Goal: Browse casually

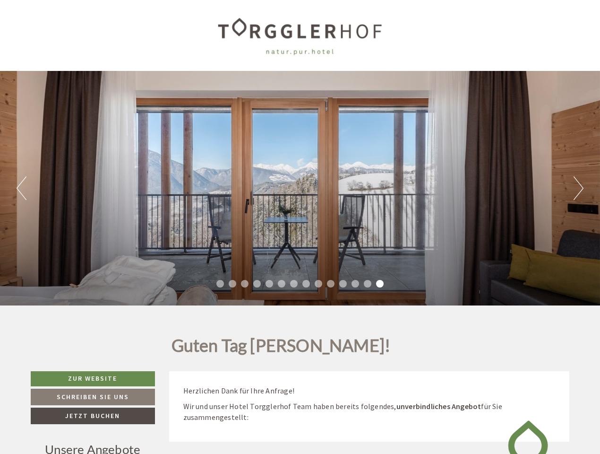
click at [300, 227] on div "Previous Next 1 2 3 4 5 6 7 8 9 10 11 12 13 14" at bounding box center [300, 188] width 600 height 235
click at [21, 188] on button "Previous" at bounding box center [22, 188] width 10 height 24
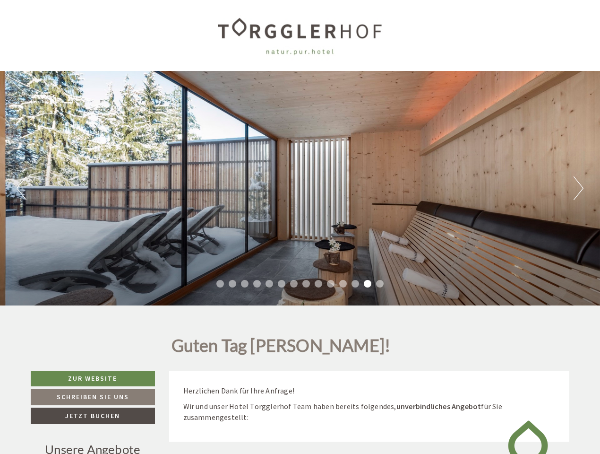
click at [300, 188] on div "Previous Next 1 2 3 4 5 6 7 8 9 10 11 12 13 14" at bounding box center [300, 188] width 600 height 235
click at [579, 188] on button "Next" at bounding box center [579, 188] width 10 height 24
click at [220, 284] on li "1" at bounding box center [221, 284] width 8 height 8
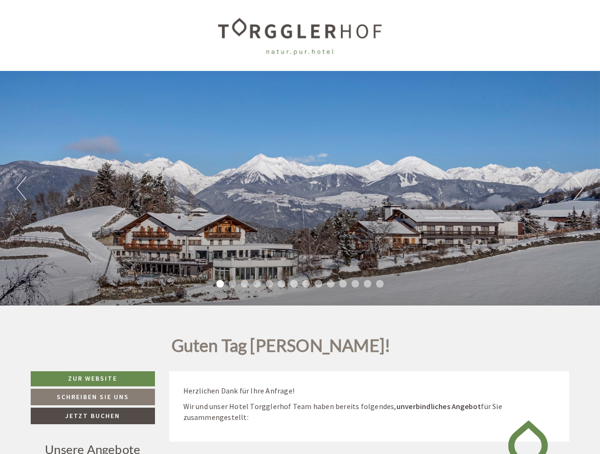
click at [233, 284] on li "2" at bounding box center [233, 284] width 8 height 8
click at [245, 284] on li "3" at bounding box center [245, 284] width 8 height 8
click at [257, 284] on li "4" at bounding box center [257, 284] width 8 height 8
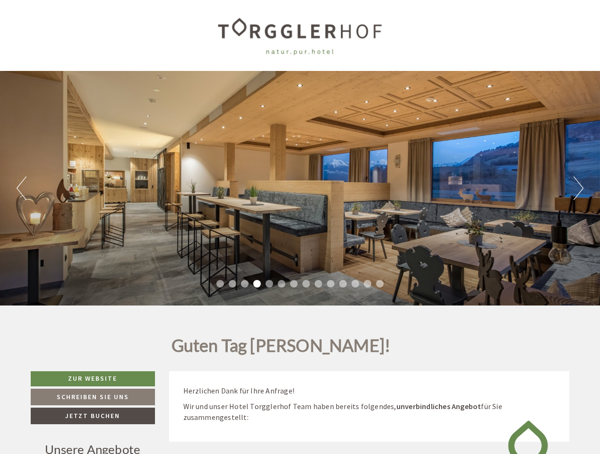
click at [269, 284] on li "5" at bounding box center [270, 284] width 8 height 8
click at [282, 284] on li "6" at bounding box center [282, 284] width 8 height 8
